Goal: Task Accomplishment & Management: Manage account settings

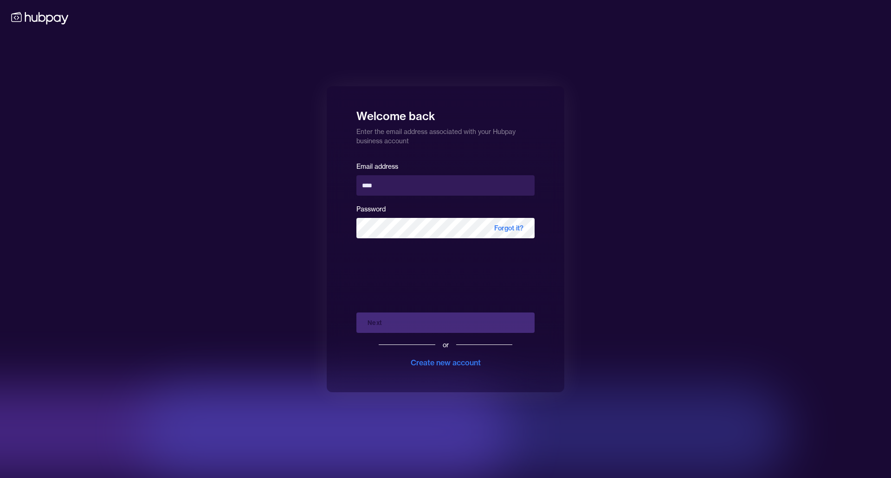
type input "**********"
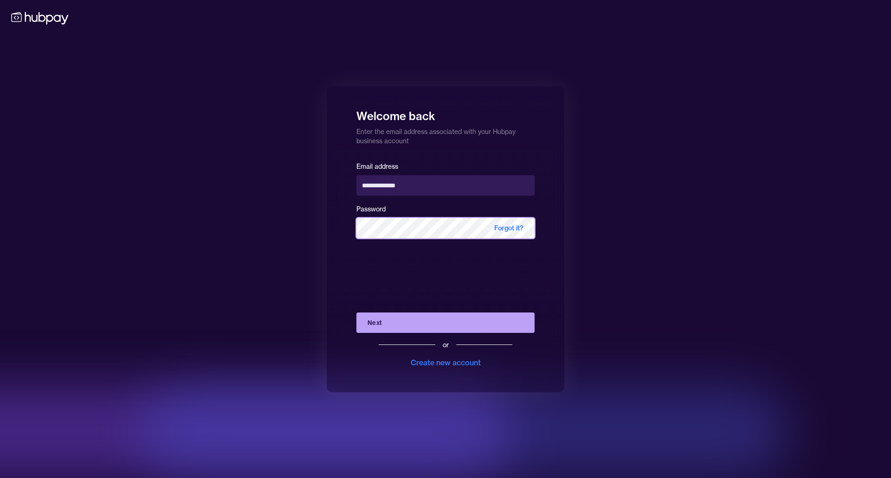
click at [356, 313] on button "Next" at bounding box center [445, 323] width 178 height 20
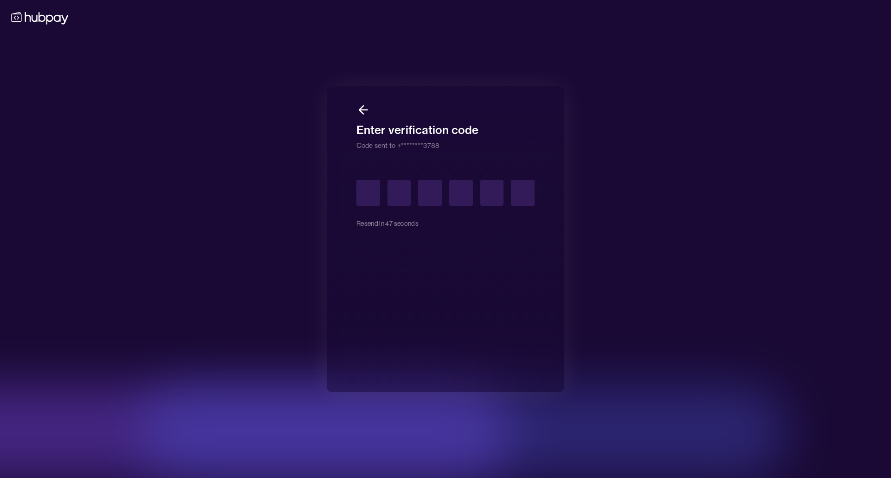
type input "*"
